Goal: Navigation & Orientation: Find specific page/section

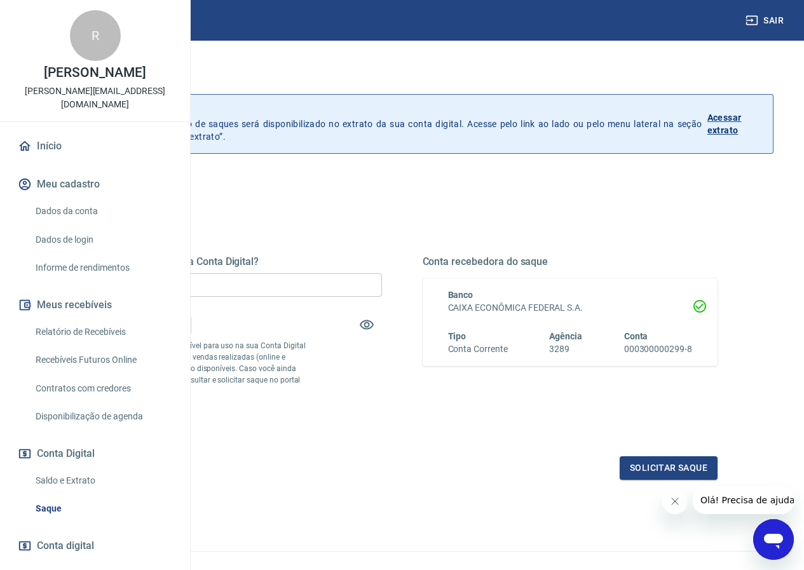
click at [54, 160] on link "Início" at bounding box center [95, 146] width 160 height 28
